Goal: Use online tool/utility: Utilize a website feature to perform a specific function

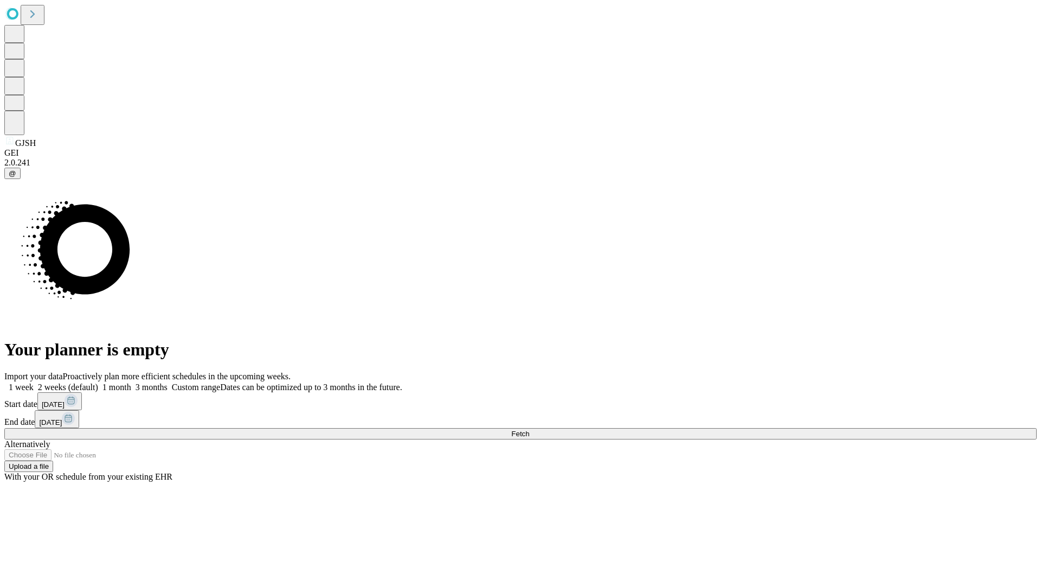
click at [529, 429] on span "Fetch" at bounding box center [520, 433] width 18 height 8
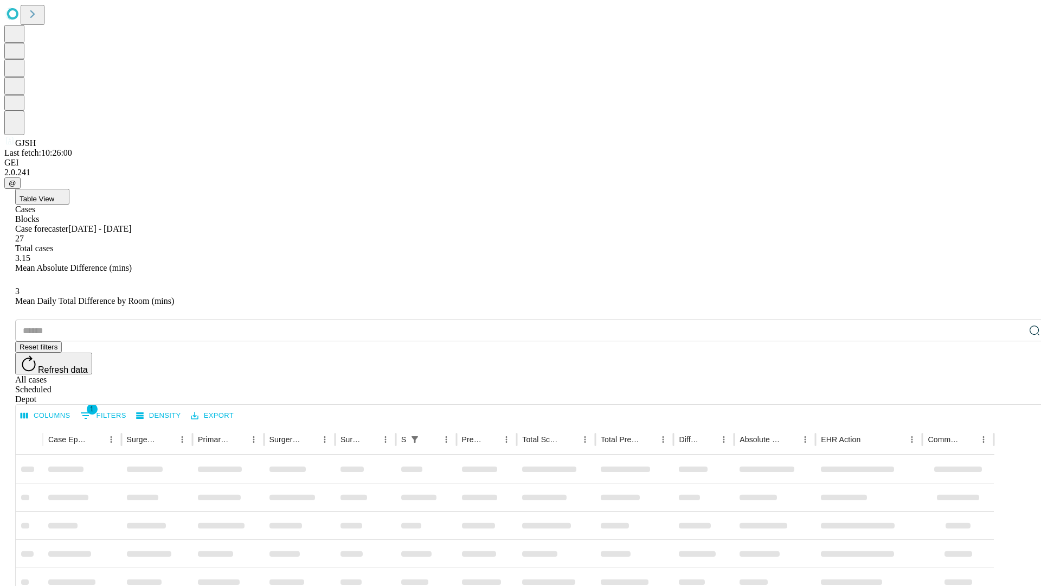
click at [1013, 394] on div "Depot" at bounding box center [531, 399] width 1032 height 10
